Goal: Navigation & Orientation: Understand site structure

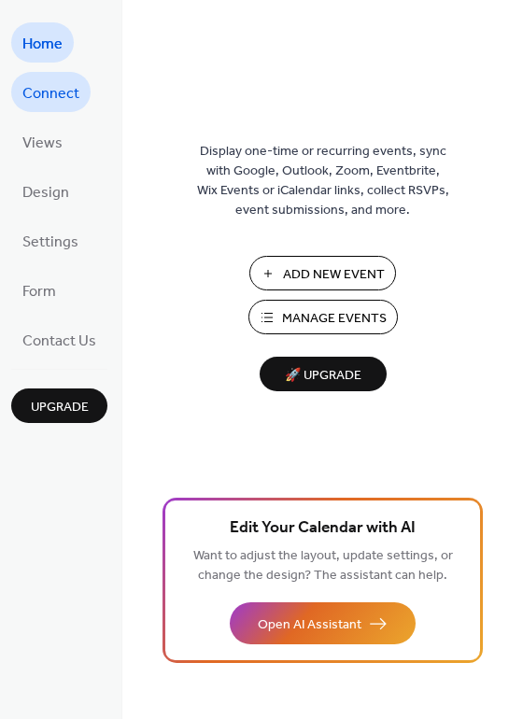
click at [73, 104] on span "Connect" at bounding box center [50, 93] width 57 height 29
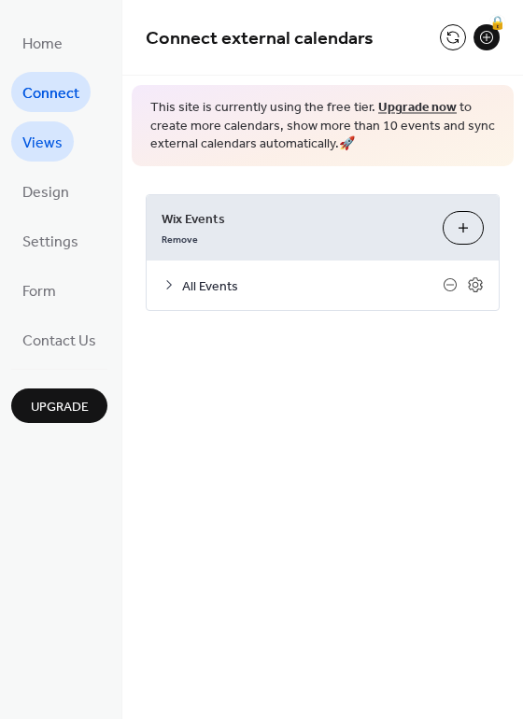
click at [40, 130] on span "Views" at bounding box center [42, 143] width 40 height 29
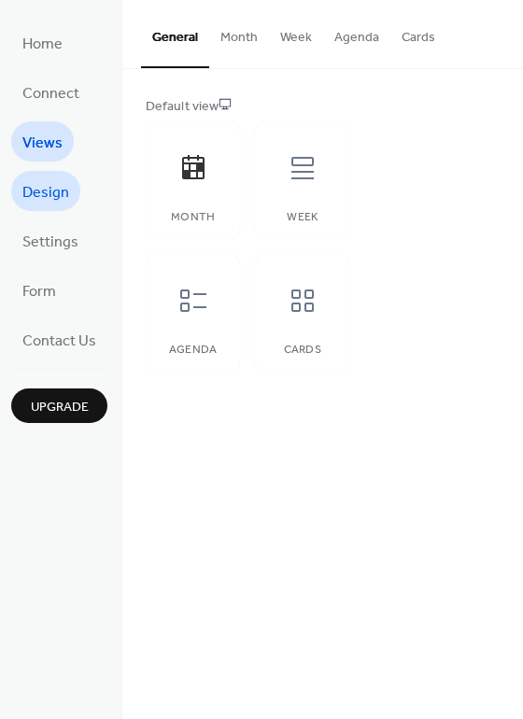
click at [36, 178] on span "Design" at bounding box center [45, 192] width 47 height 29
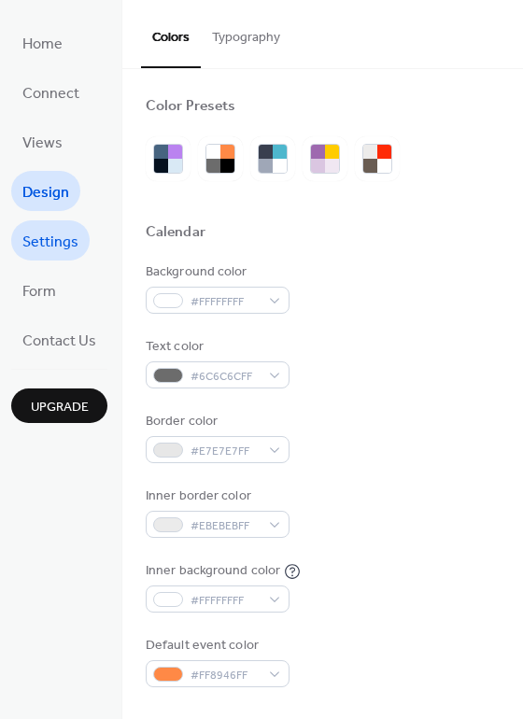
click at [33, 228] on span "Settings" at bounding box center [50, 242] width 56 height 29
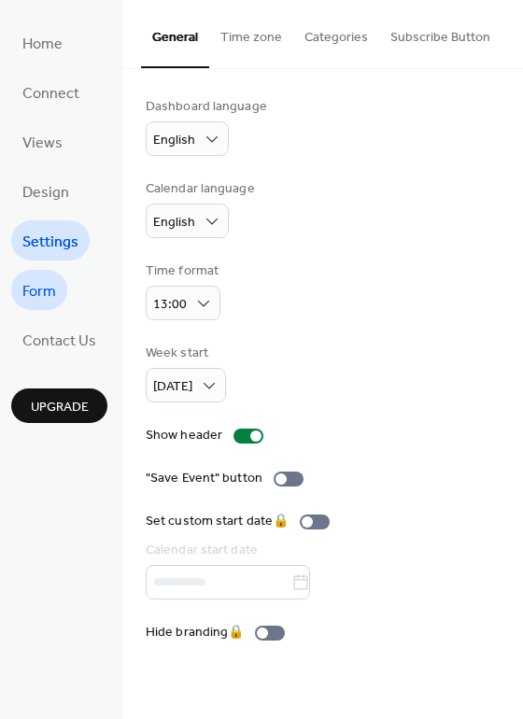
click at [52, 289] on span "Form" at bounding box center [39, 291] width 34 height 29
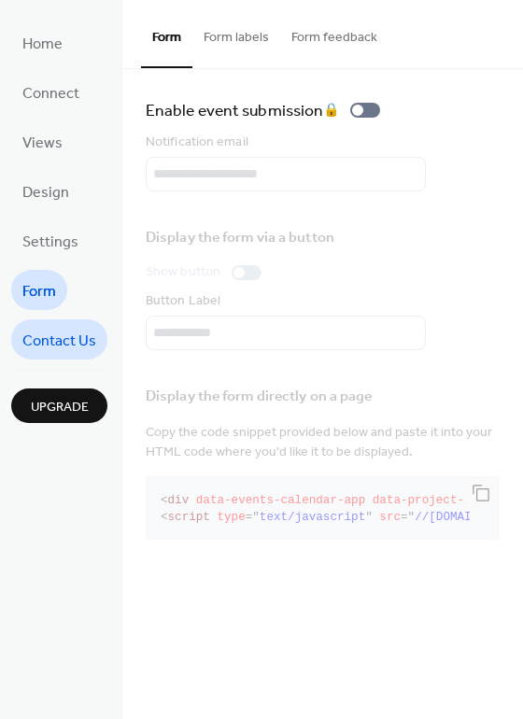
click at [70, 327] on span "Contact Us" at bounding box center [59, 341] width 74 height 29
